Goal: Transaction & Acquisition: Purchase product/service

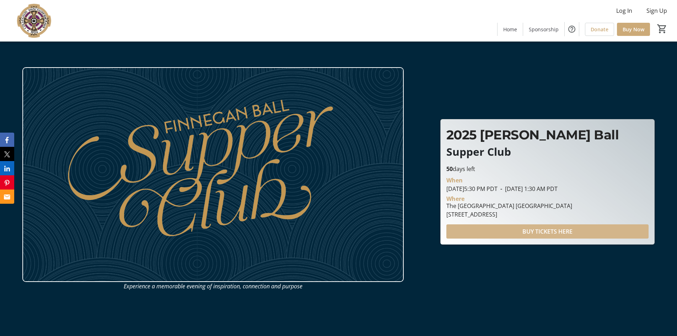
click at [472, 231] on span at bounding box center [547, 231] width 202 height 17
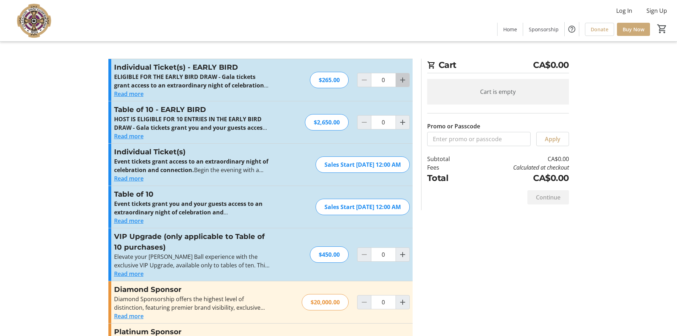
click at [403, 81] on mat-icon "Increment by one" at bounding box center [402, 80] width 9 height 9
type input "1"
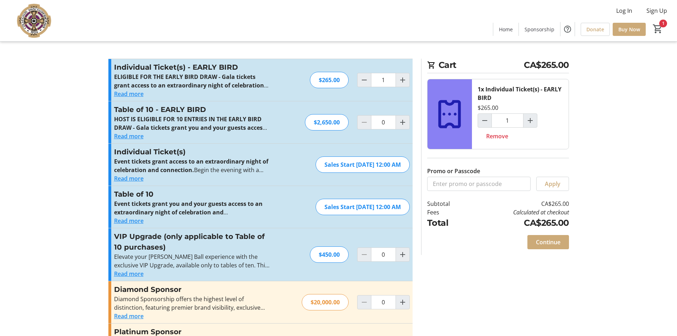
click at [130, 136] on button "Read more" at bounding box center [128, 136] width 29 height 9
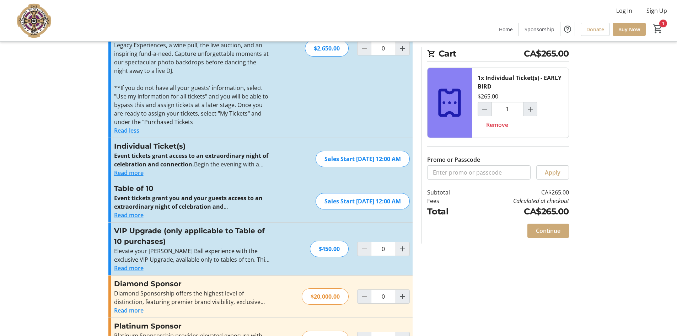
scroll to position [178, 0]
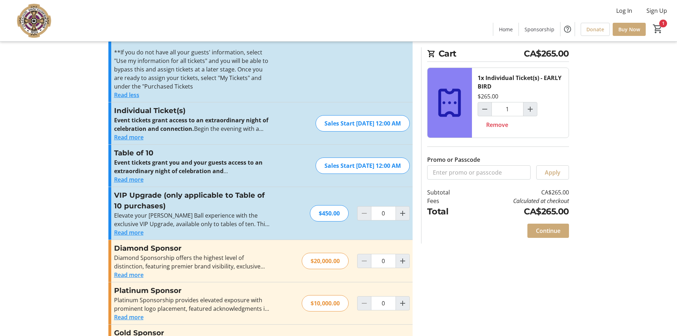
click at [136, 229] on button "Read more" at bounding box center [128, 232] width 29 height 9
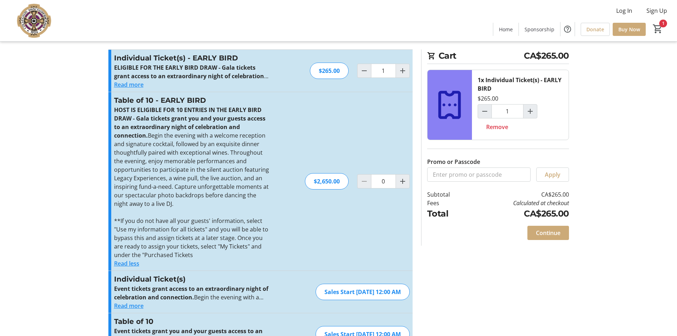
scroll to position [0, 0]
